Goal: Find specific page/section: Find specific page/section

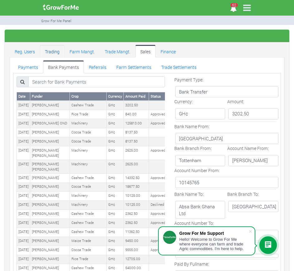
click at [53, 50] on link "Trading" at bounding box center [52, 51] width 25 height 12
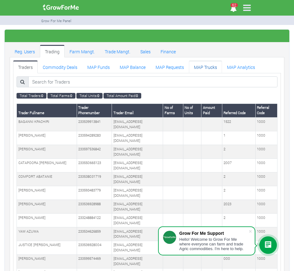
click at [212, 68] on link "MAP Trucks" at bounding box center [205, 66] width 33 height 12
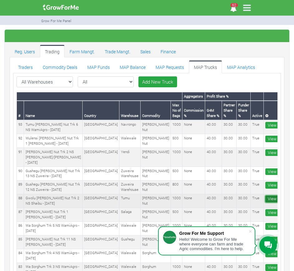
click at [265, 195] on link "View More" at bounding box center [277, 198] width 24 height 7
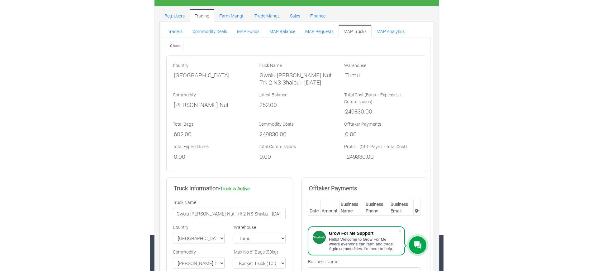
scroll to position [26, 0]
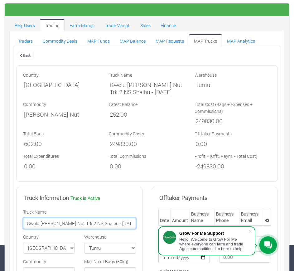
click at [61, 224] on input "Gwolu Shea Nut Trk 2 NS Shaibu - 13/08/2025" at bounding box center [79, 223] width 113 height 11
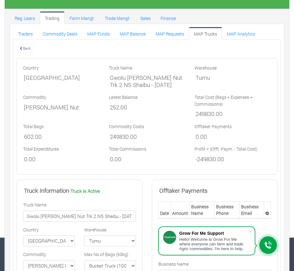
scroll to position [0, 0]
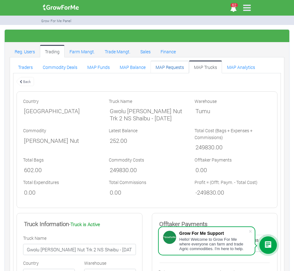
click at [174, 65] on link "MAP Requests" at bounding box center [170, 66] width 38 height 12
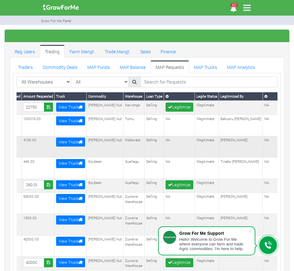
scroll to position [0, 219]
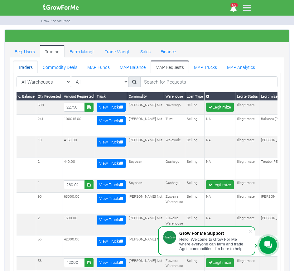
click at [29, 64] on link "Traders" at bounding box center [25, 66] width 25 height 12
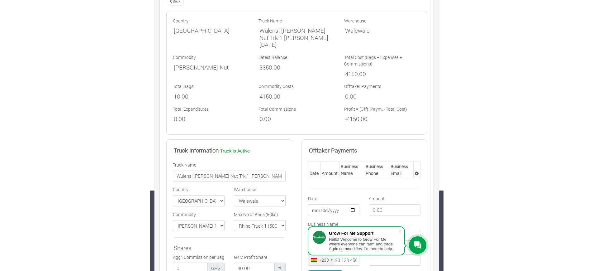
scroll to position [80, 0]
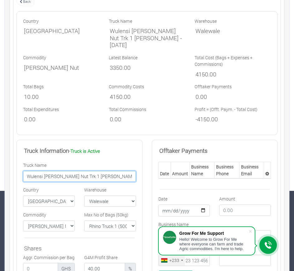
click at [65, 171] on input "Wulensi Shea Nut Trk 1 NS Raouf - 25/08/2025" at bounding box center [79, 176] width 113 height 11
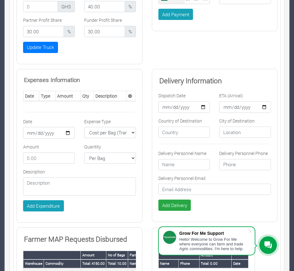
scroll to position [389, 0]
